Goal: Transaction & Acquisition: Purchase product/service

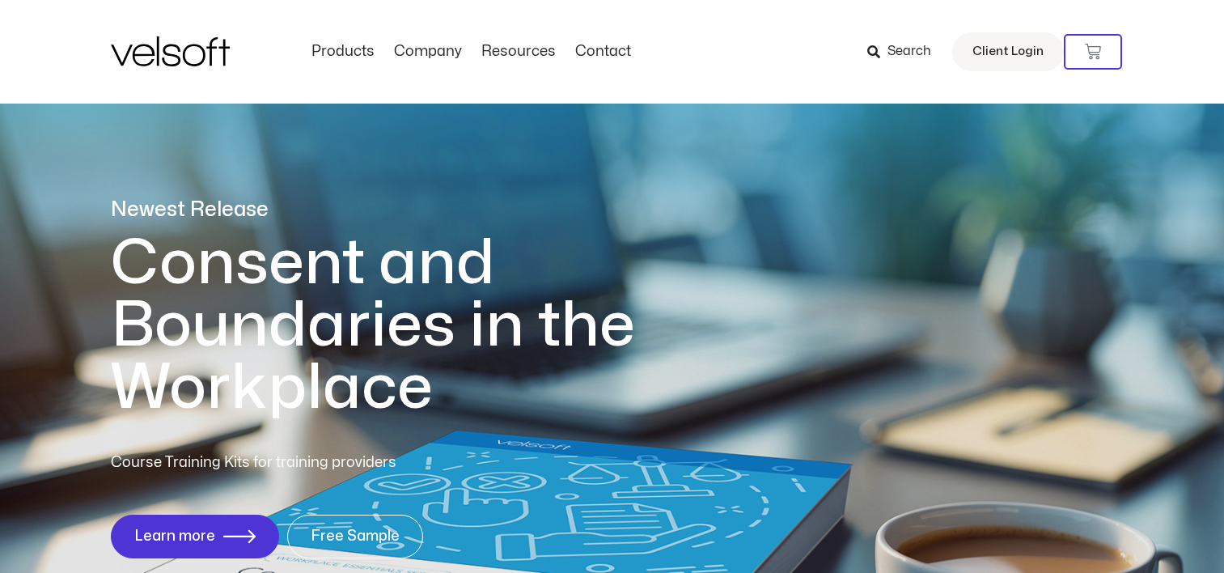
scroll to position [890, 0]
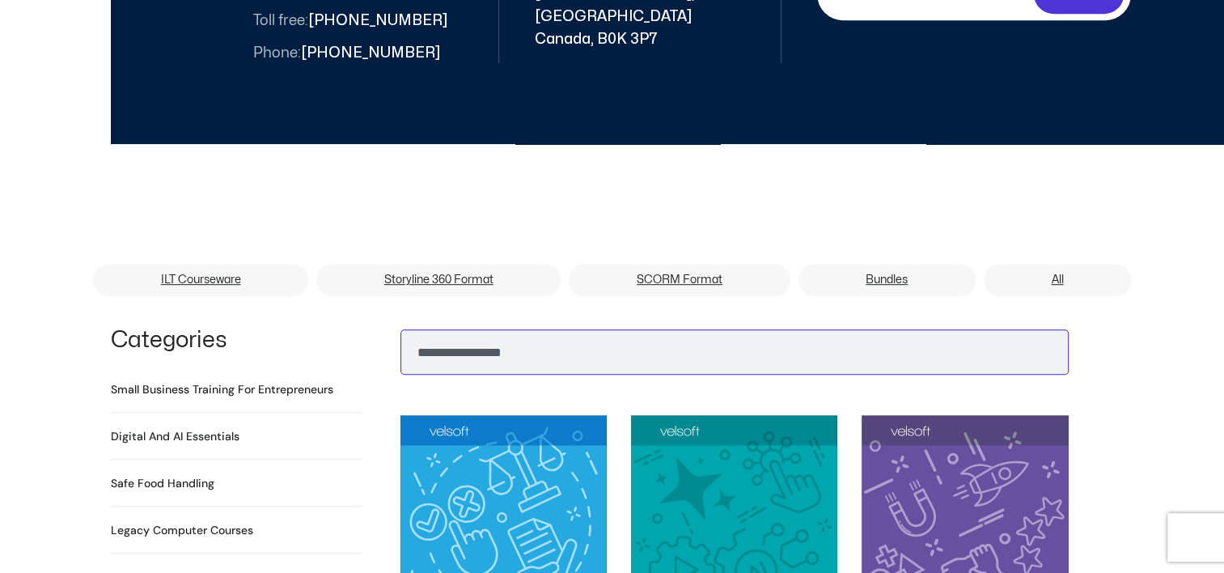
click at [448, 333] on input "Search" at bounding box center [734, 351] width 668 height 45
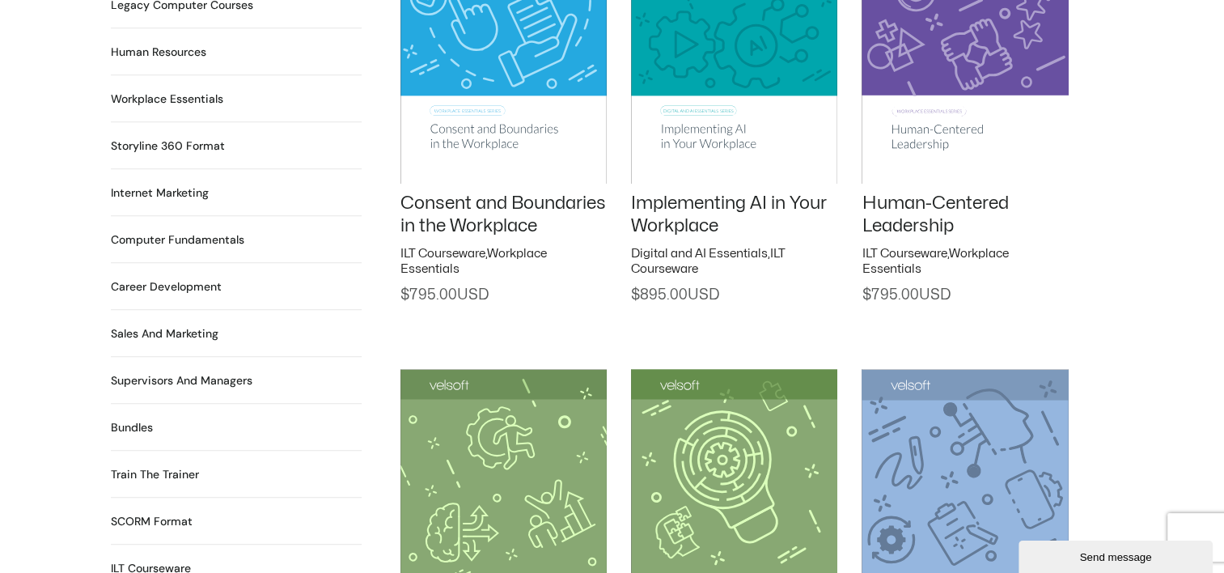
scroll to position [1456, 0]
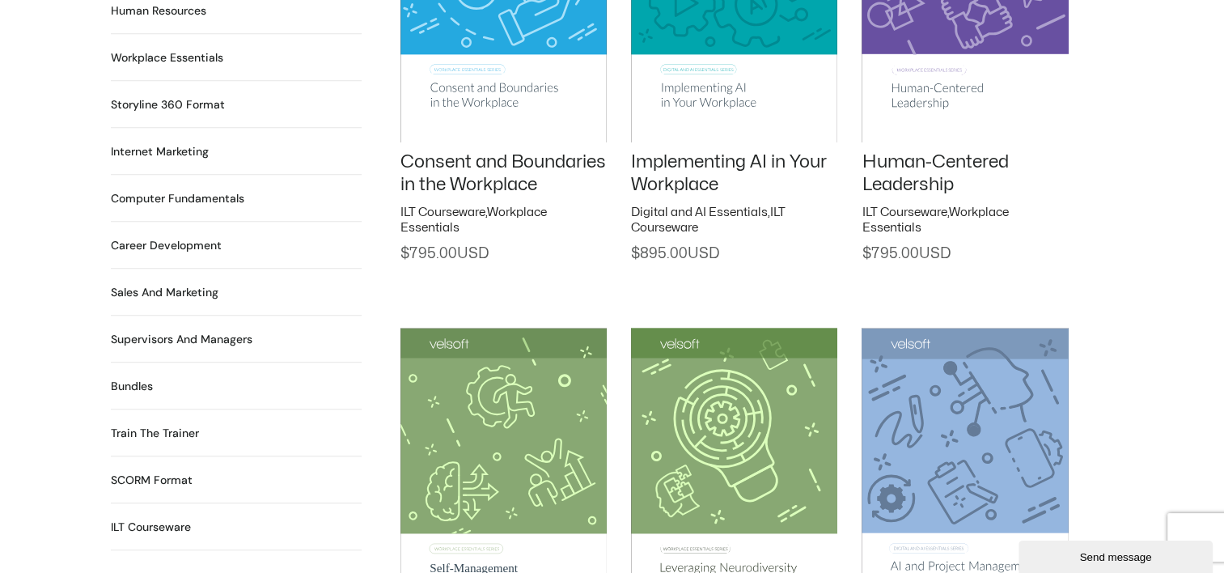
click at [179, 425] on h2 "Train the Trainer 29 Products" at bounding box center [155, 433] width 88 height 17
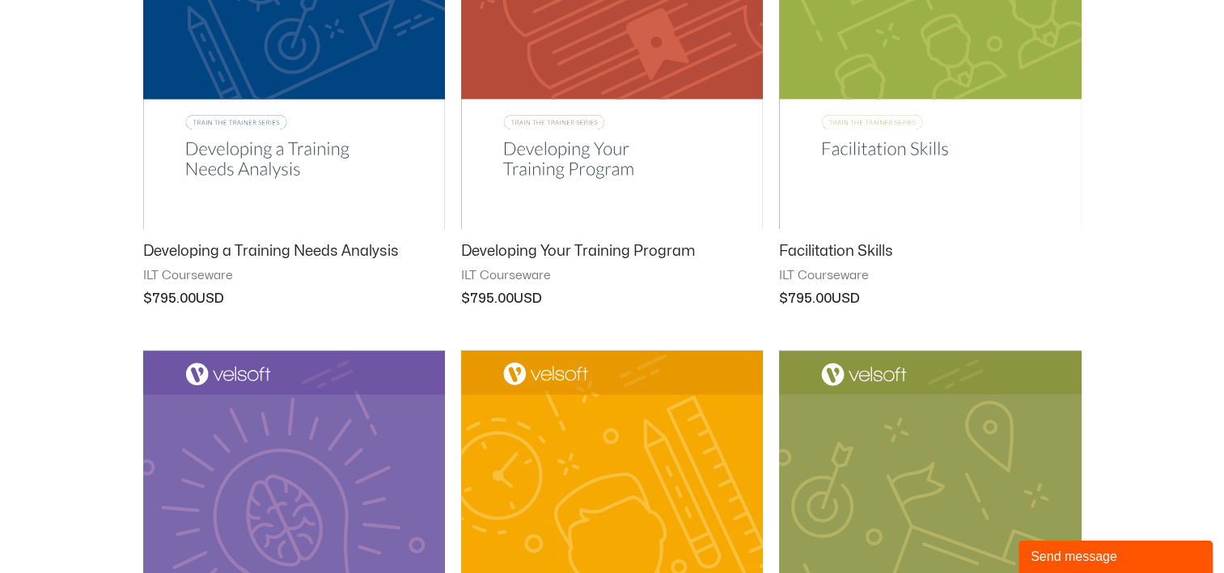
scroll to position [1537, 0]
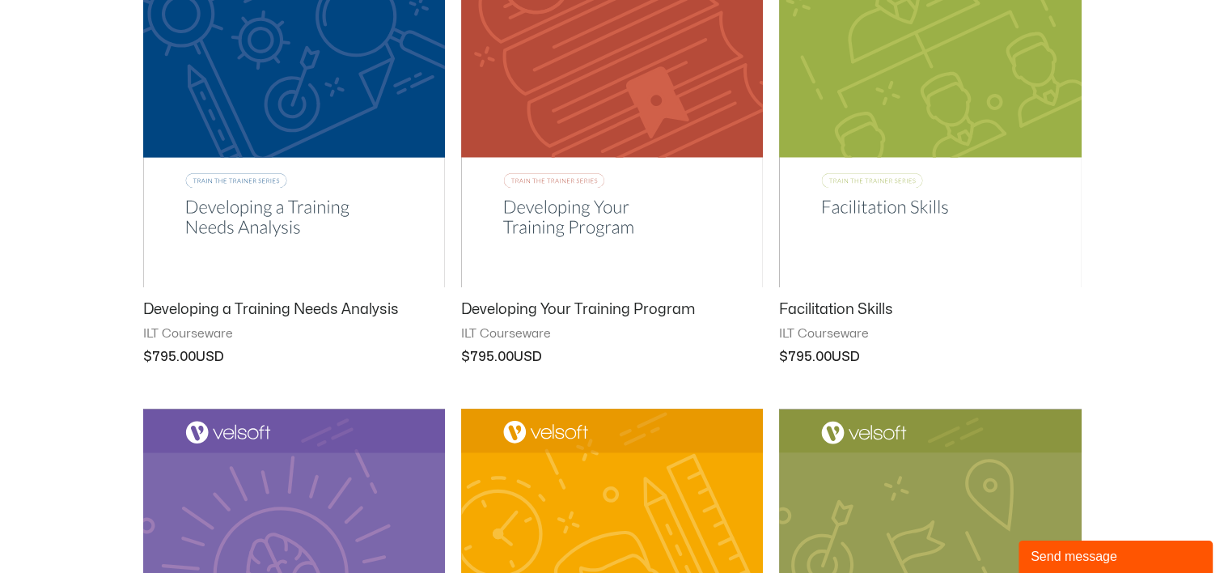
click at [953, 137] on img at bounding box center [930, 72] width 302 height 429
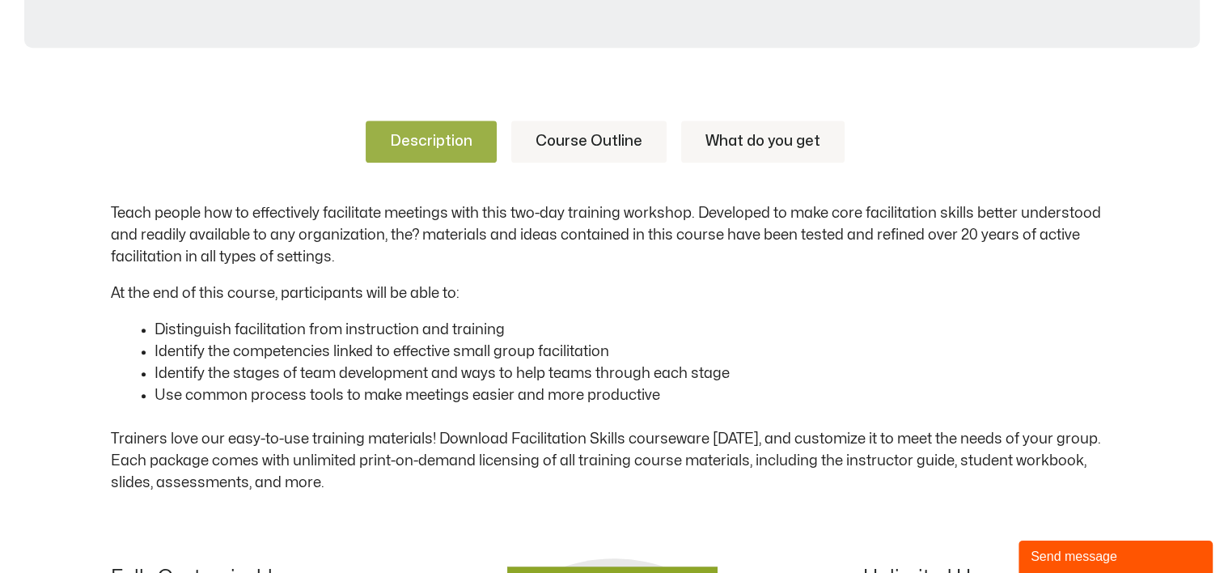
scroll to position [737, 0]
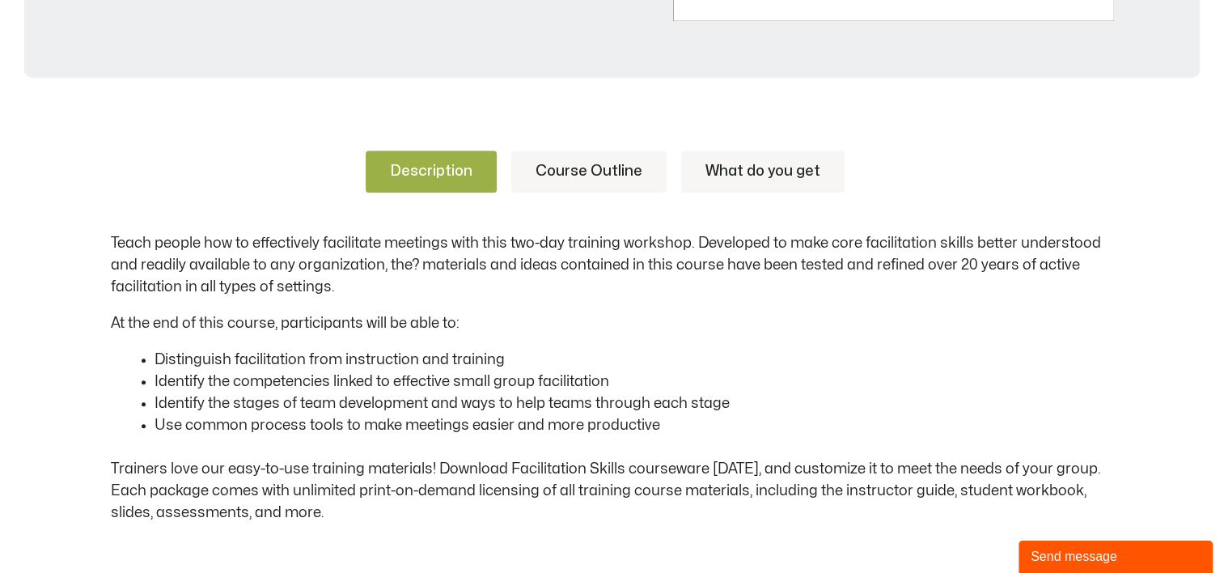
click at [764, 175] on link "What do you get" at bounding box center [762, 171] width 163 height 42
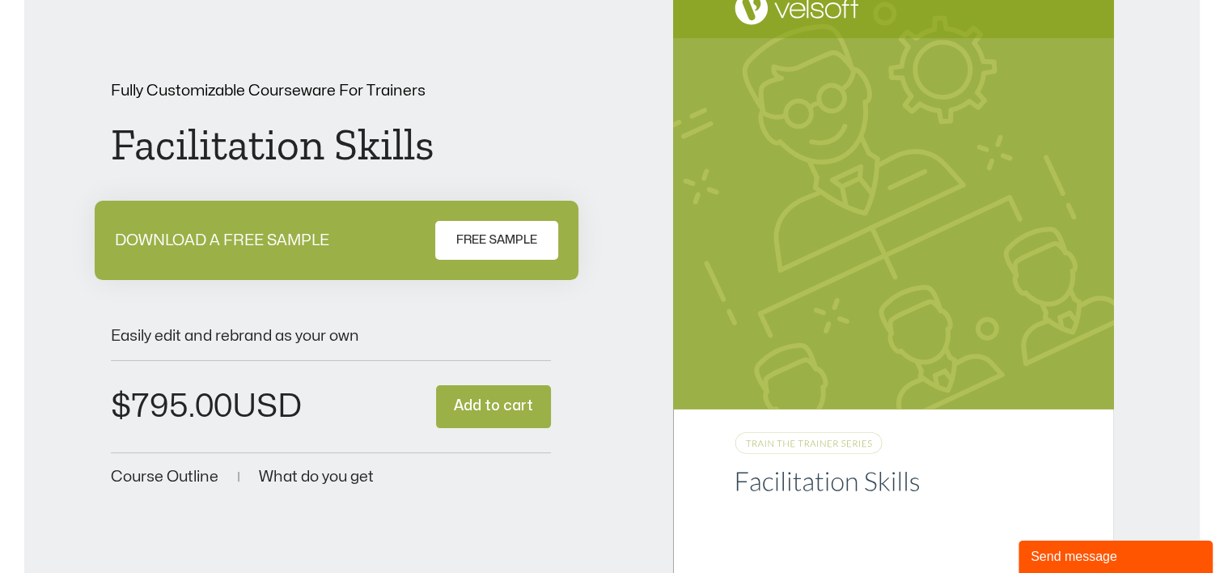
scroll to position [162, 0]
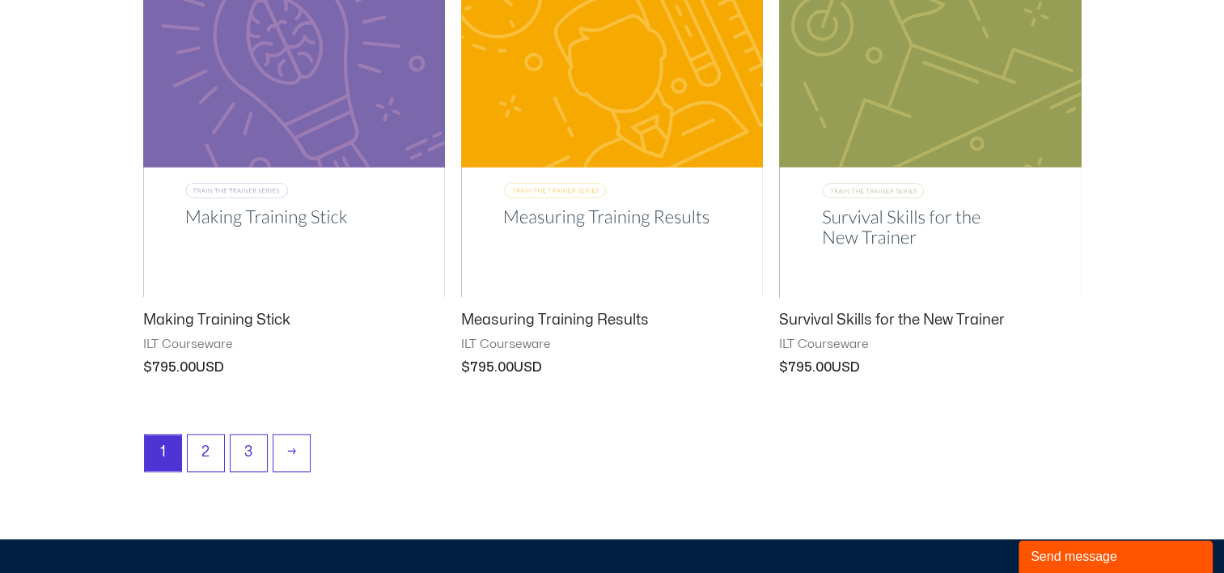
scroll to position [2103, 0]
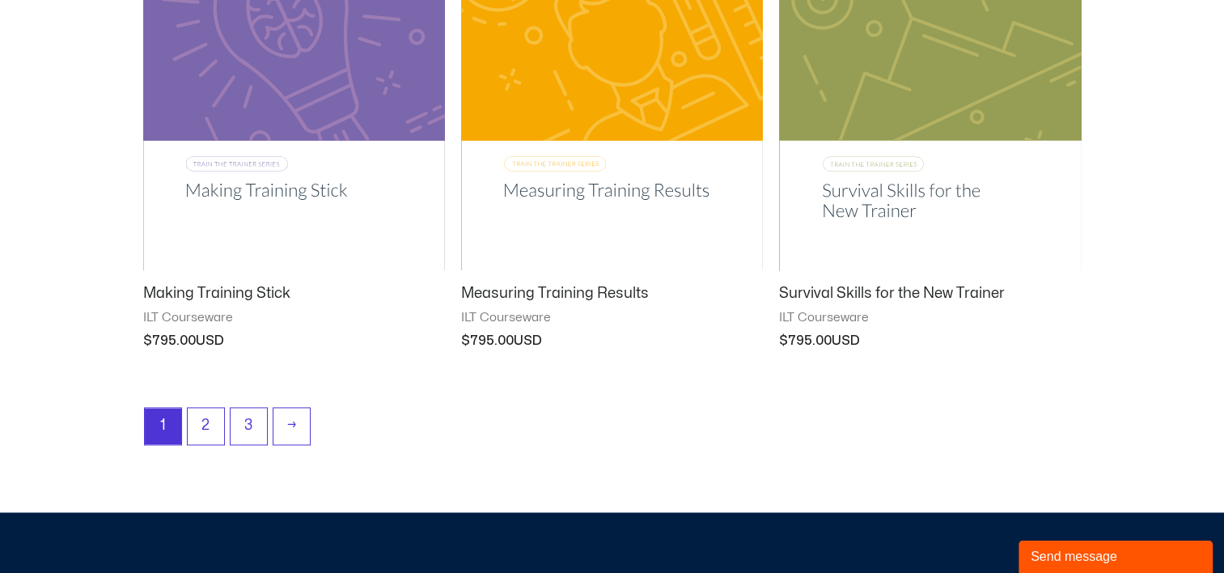
click at [262, 184] on img at bounding box center [294, 56] width 302 height 428
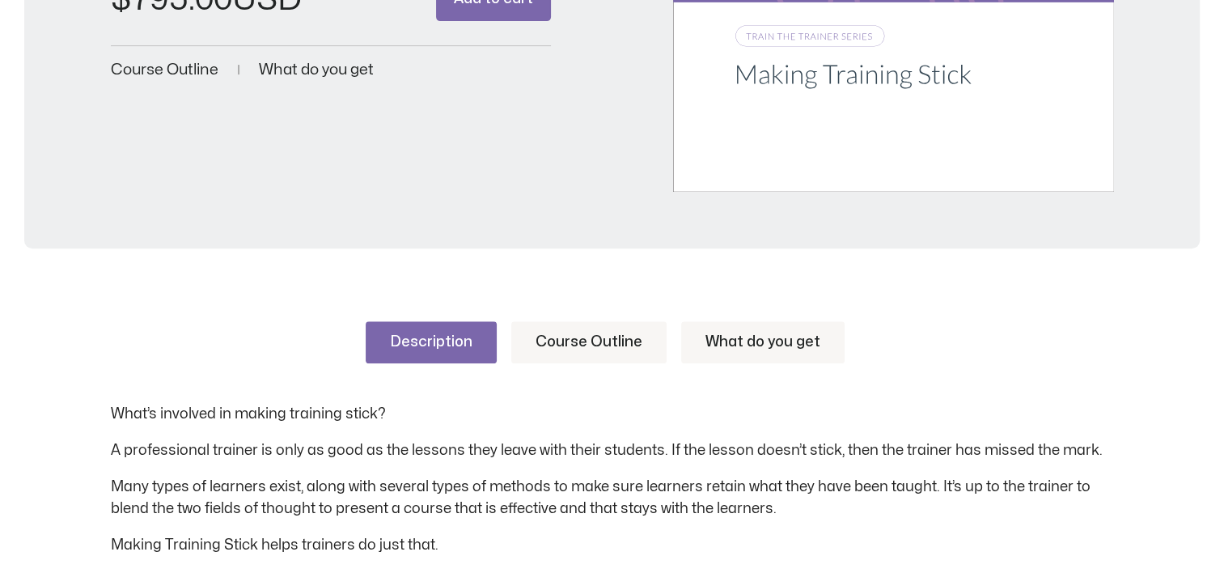
click at [303, 68] on span "What do you get" at bounding box center [316, 69] width 115 height 15
